Goal: Find specific page/section: Find specific page/section

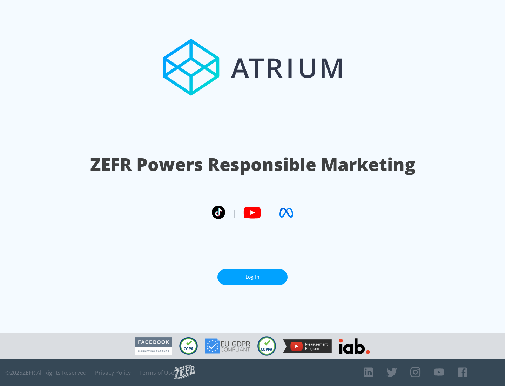
click at [252, 277] on link "Log In" at bounding box center [252, 277] width 70 height 16
